Goal: Find specific page/section: Find specific page/section

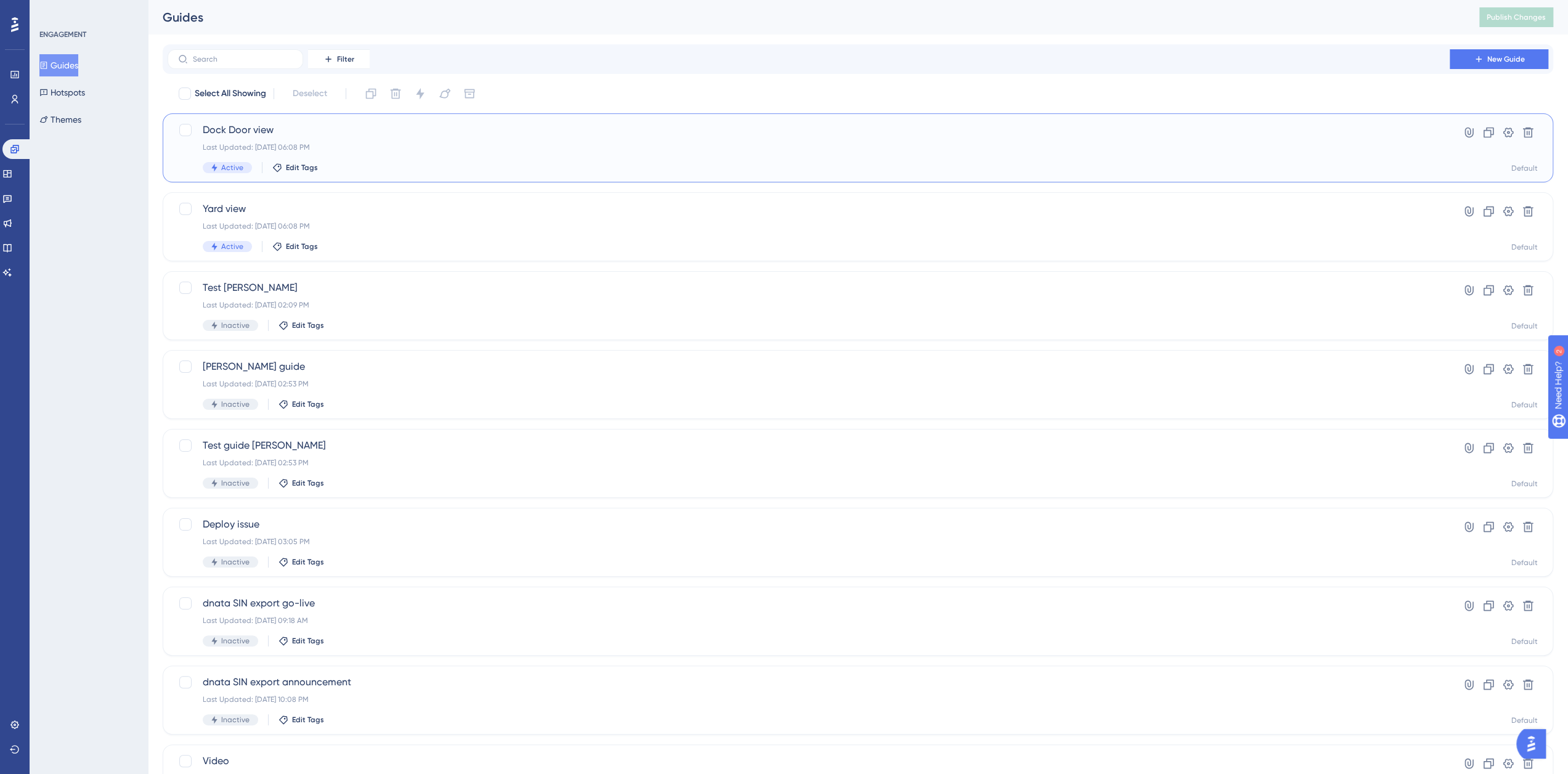
click at [238, 133] on span "Dock Door view" at bounding box center [809, 130] width 1212 height 15
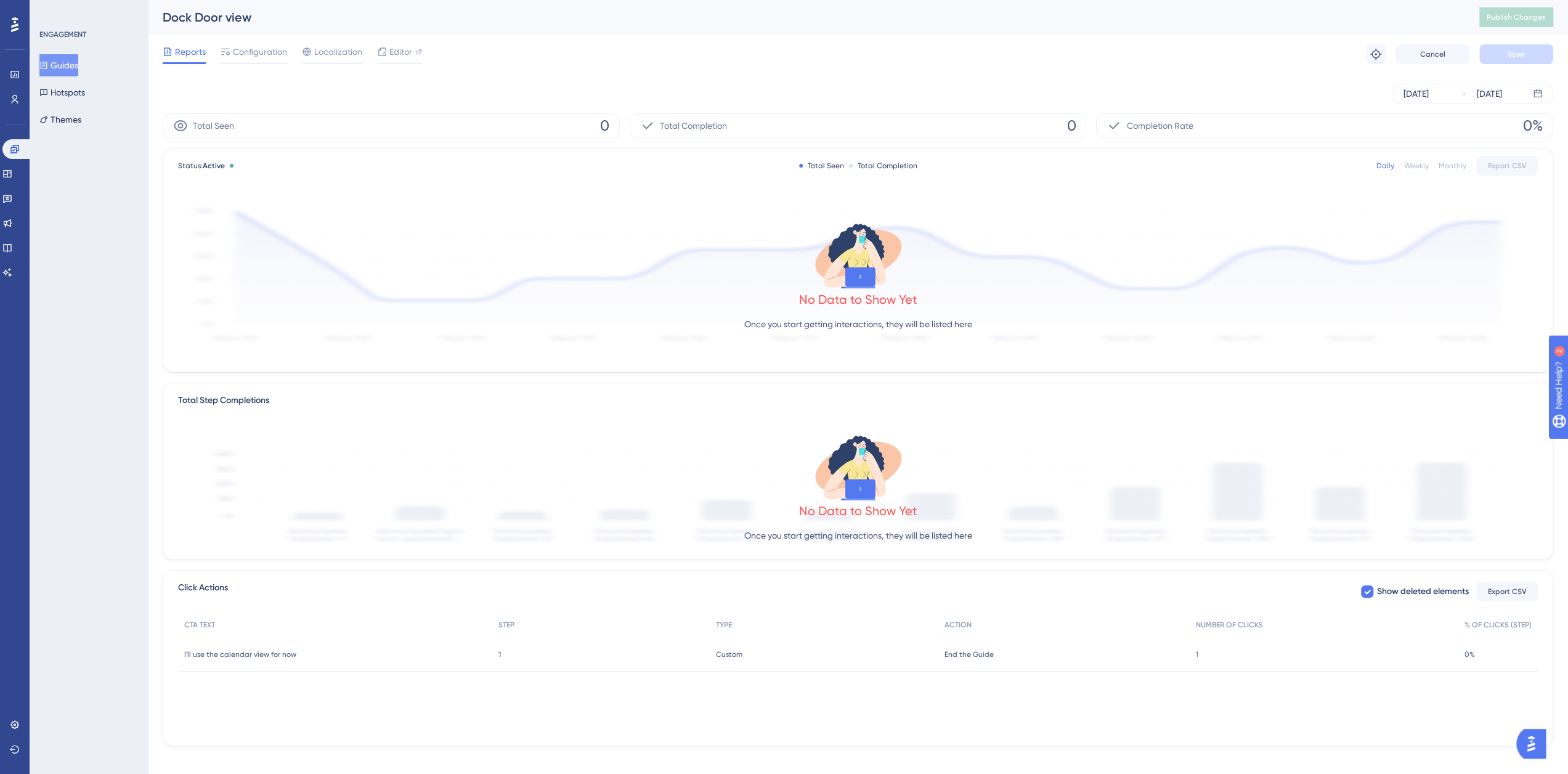
click at [73, 67] on button "Guides" at bounding box center [59, 66] width 39 height 22
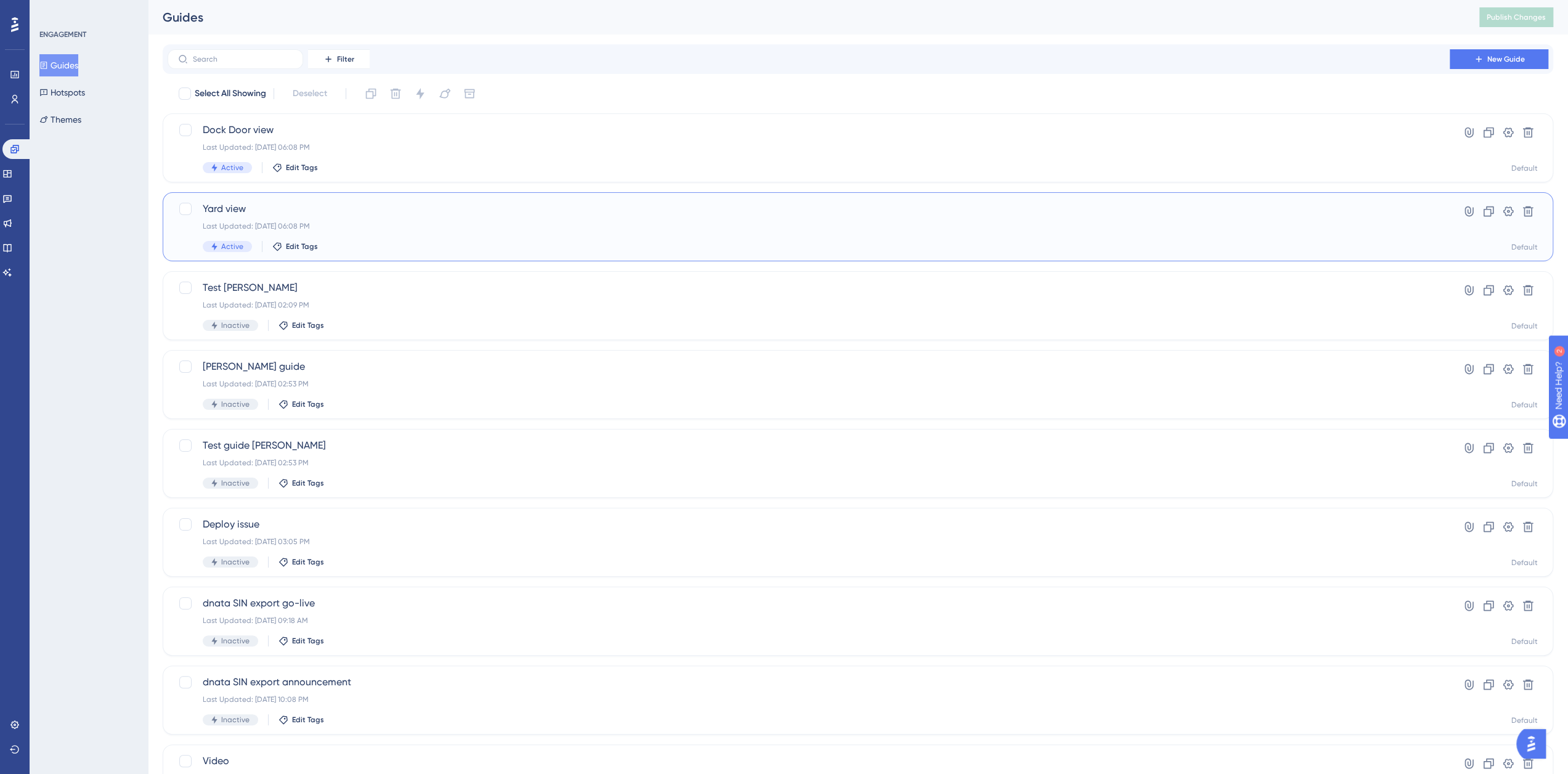
click at [230, 214] on span "Yard view" at bounding box center [809, 208] width 1212 height 15
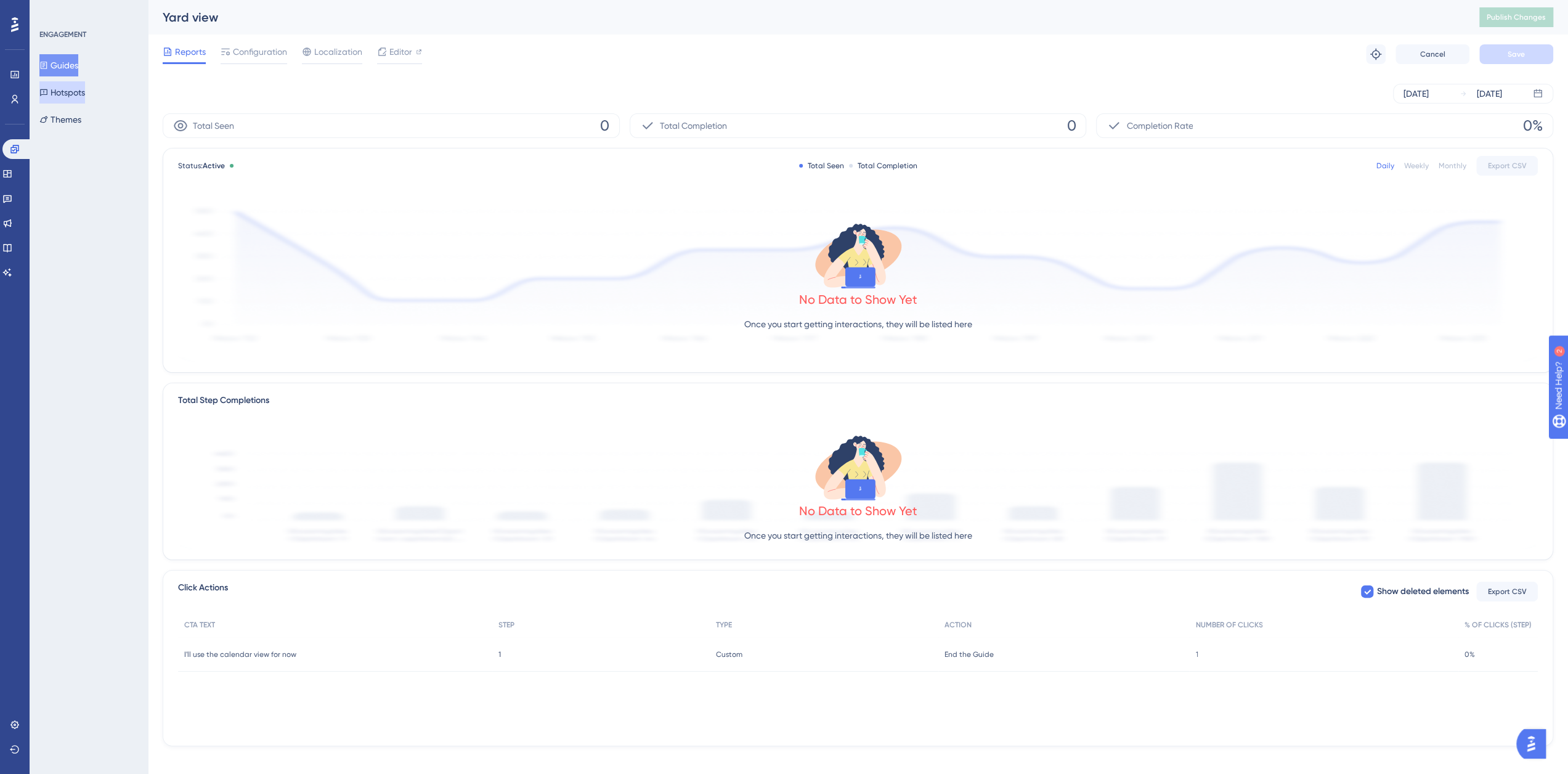
click at [65, 87] on button "Hotspots" at bounding box center [61, 92] width 45 height 22
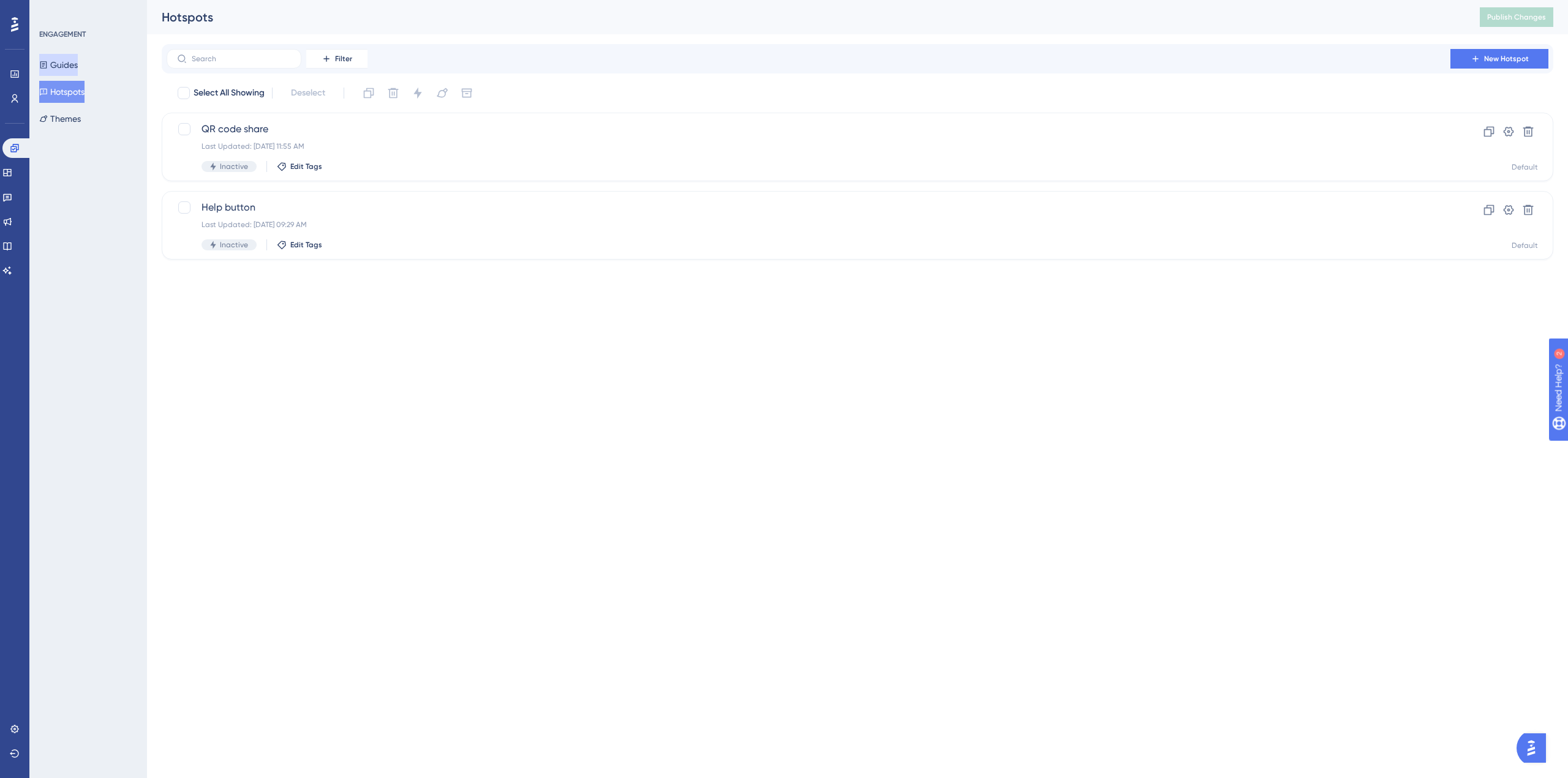
click at [65, 64] on button "Guides" at bounding box center [59, 65] width 39 height 22
